Goal: Transaction & Acquisition: Download file/media

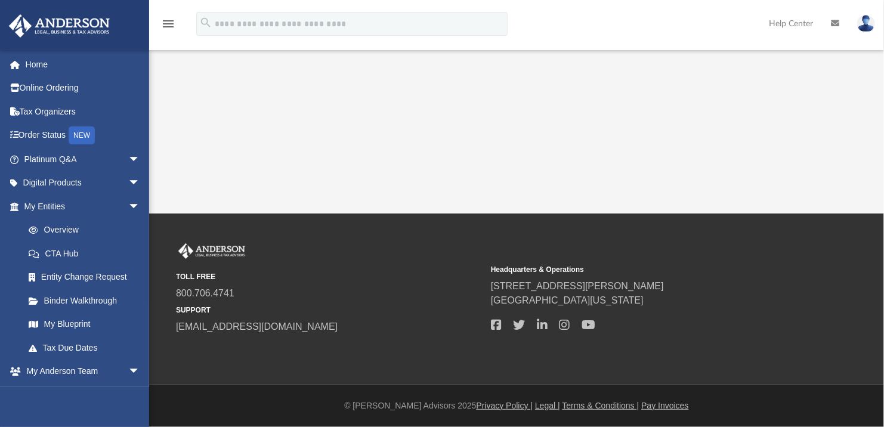
click at [318, 246] on div "TOLL FREE 800.706.4741 SUPPORT info@andersonadvisors.com" at bounding box center [329, 288] width 307 height 91
click at [174, 176] on div "App gee_foundation@yahoo.com Sign Out gee_foundation@yahoo.com Home Online Orde…" at bounding box center [442, 107] width 884 height 214
click at [174, 182] on div "App gee_foundation@yahoo.com Sign Out gee_foundation@yahoo.com Home Online Orde…" at bounding box center [442, 107] width 884 height 214
click at [128, 186] on span "arrow_drop_down" at bounding box center [140, 183] width 24 height 24
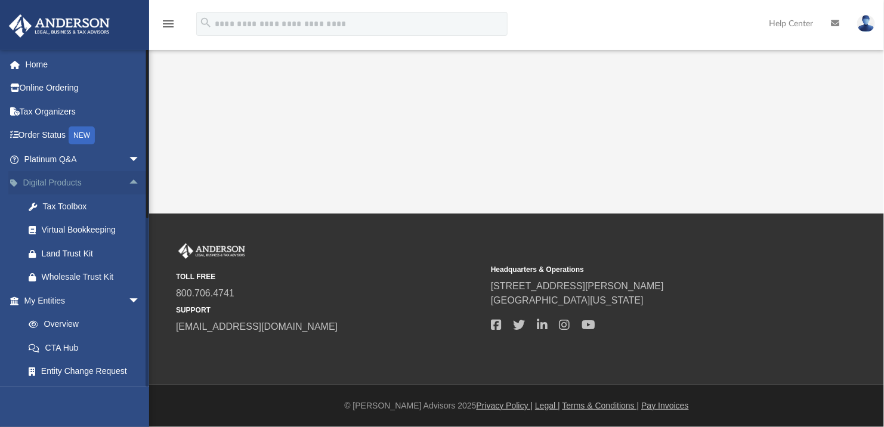
click at [128, 186] on span "arrow_drop_up" at bounding box center [140, 183] width 24 height 24
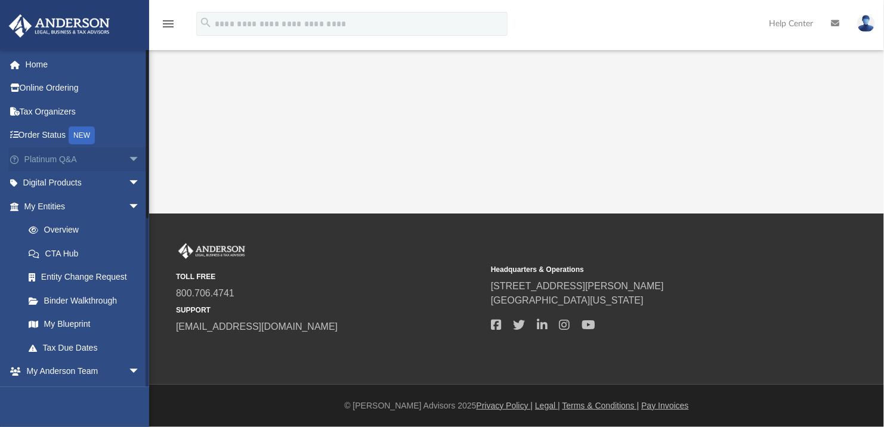
click at [128, 163] on span "arrow_drop_down" at bounding box center [140, 159] width 24 height 24
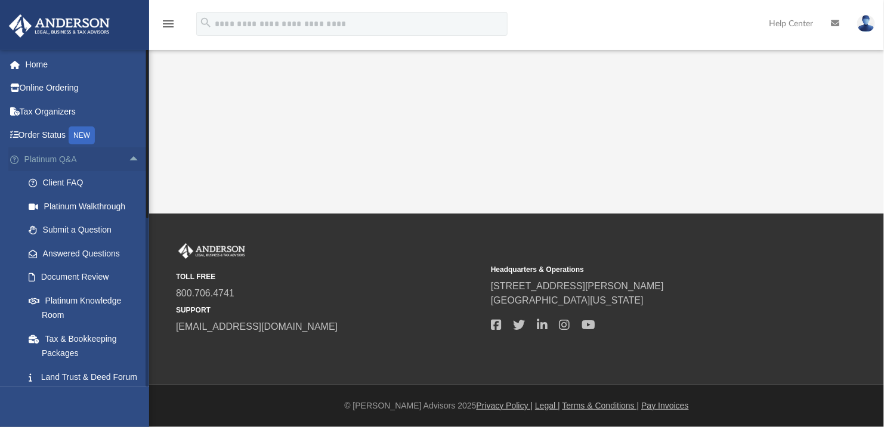
click at [128, 163] on span "arrow_drop_up" at bounding box center [140, 159] width 24 height 24
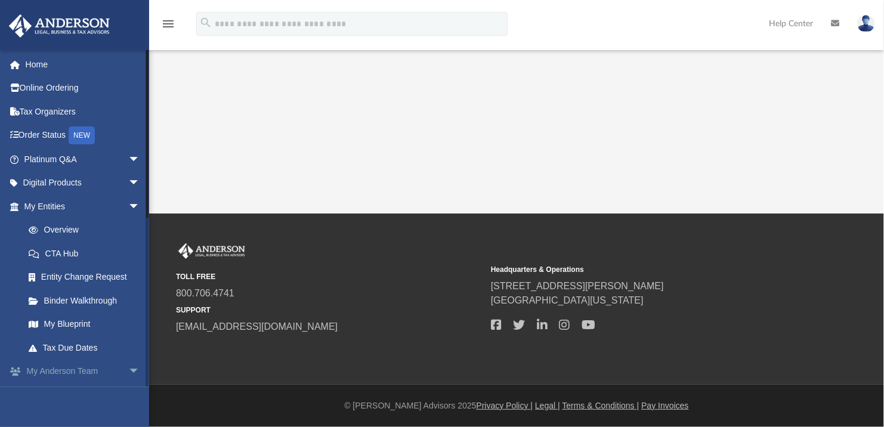
click at [128, 372] on span "arrow_drop_down" at bounding box center [140, 372] width 24 height 24
click at [128, 370] on span "arrow_drop_up" at bounding box center [140, 372] width 24 height 24
click at [42, 60] on link "Home" at bounding box center [83, 64] width 150 height 24
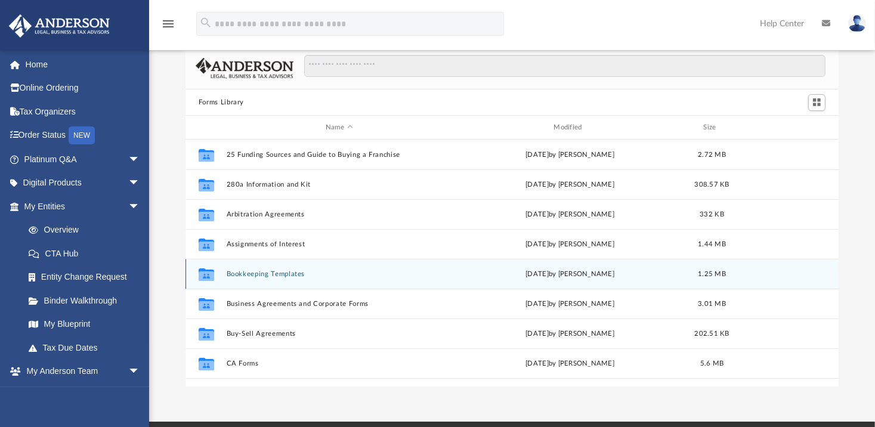
scroll to position [24, 0]
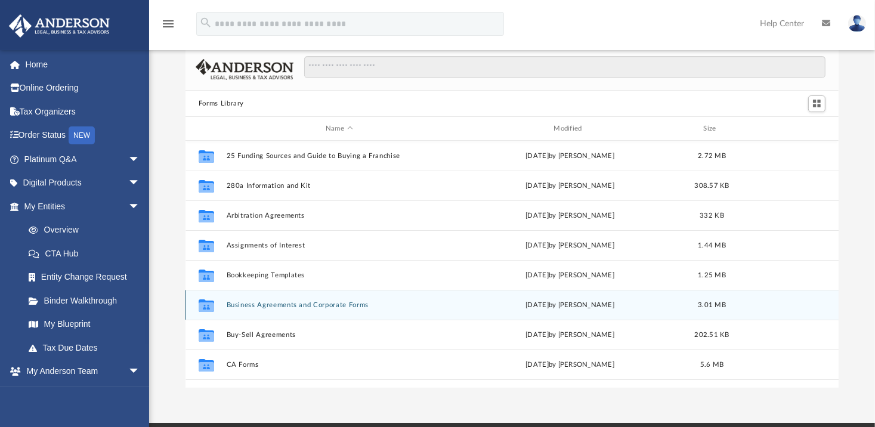
click at [311, 305] on button "Business Agreements and Corporate Forms" at bounding box center [338, 305] width 225 height 8
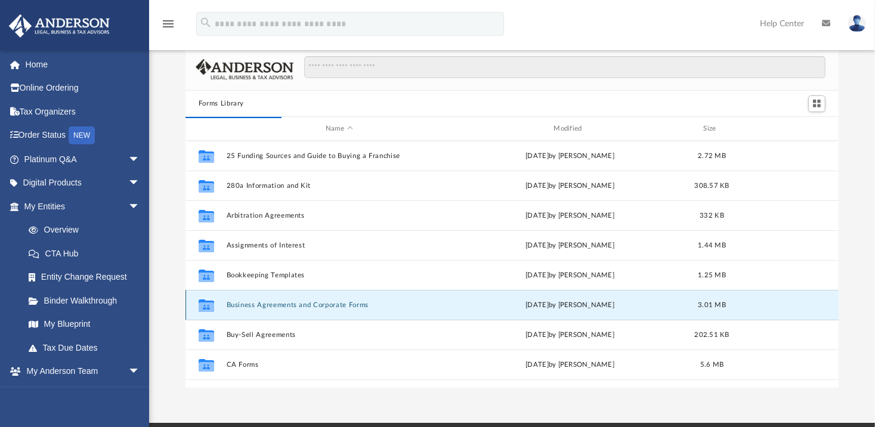
click at [313, 302] on button "Business Agreements and Corporate Forms" at bounding box center [338, 305] width 225 height 8
click at [206, 307] on icon "grid" at bounding box center [207, 307] width 16 height 10
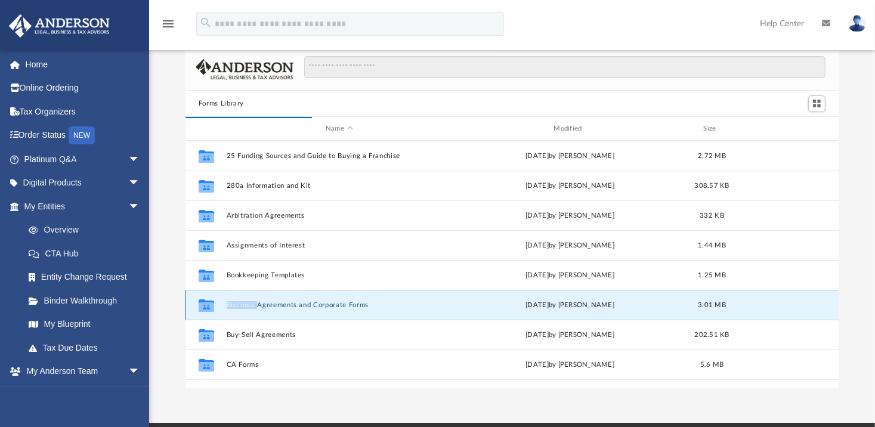
click at [206, 307] on icon "grid" at bounding box center [207, 307] width 16 height 10
drag, startPoint x: 206, startPoint y: 307, endPoint x: 183, endPoint y: 306, distance: 23.9
click at [183, 306] on div "Forms Library Name Modified Size Collaborated Folder 25 Funding Sources and Gui…" at bounding box center [512, 218] width 726 height 339
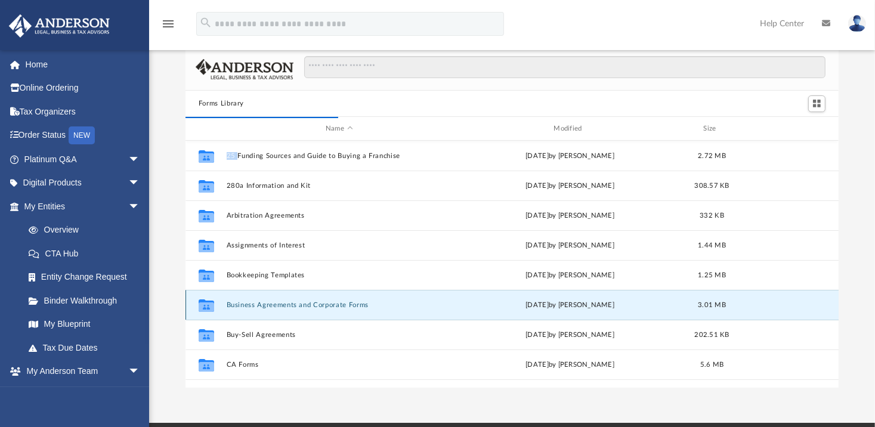
drag, startPoint x: 183, startPoint y: 306, endPoint x: 277, endPoint y: 305, distance: 94.3
click at [276, 305] on button "Business Agreements and Corporate Forms" at bounding box center [338, 305] width 225 height 8
click at [558, 300] on div "Thu Jul 13 2023 by Taryn Biever" at bounding box center [569, 305] width 225 height 11
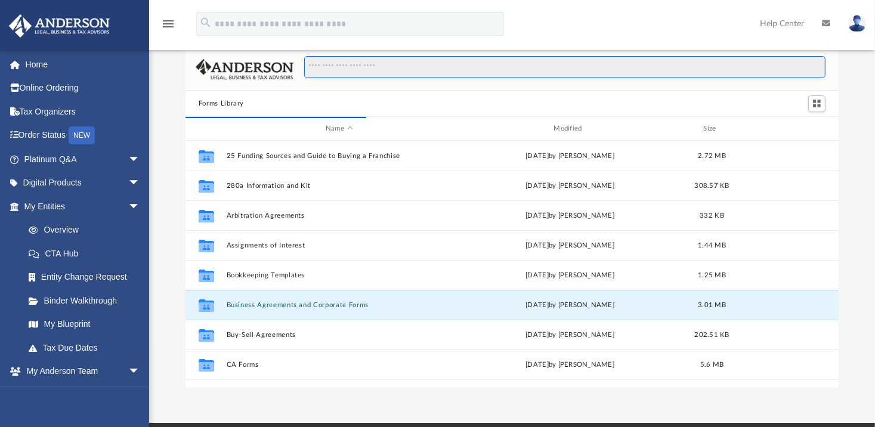
click at [353, 69] on input "Search files and folders" at bounding box center [565, 67] width 522 height 23
paste input "**********"
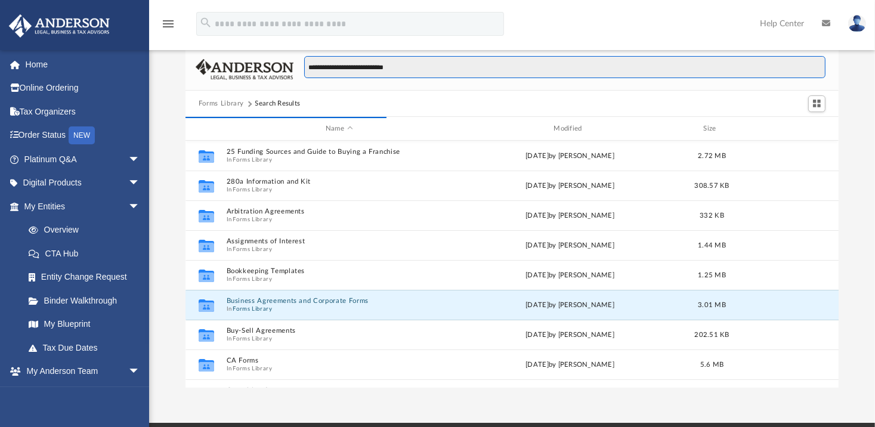
type input "**********"
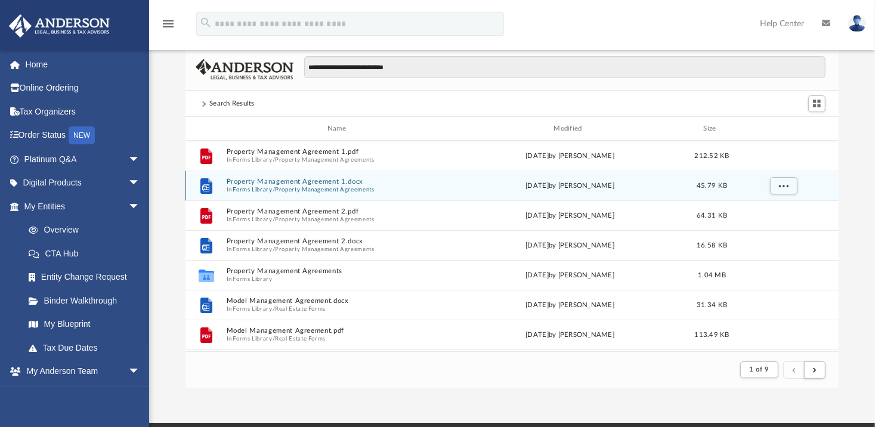
click at [284, 182] on button "Property Management Agreement 1.docx" at bounding box center [338, 182] width 225 height 8
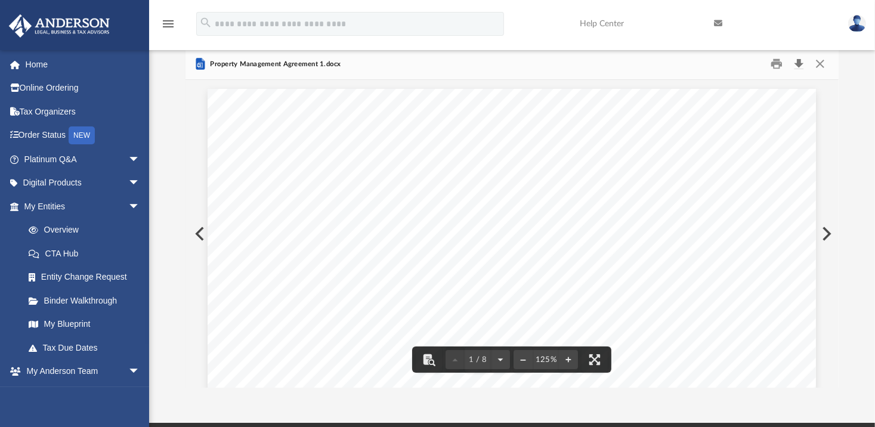
click at [798, 64] on button "Download" at bounding box center [798, 64] width 21 height 18
